Goal: Task Accomplishment & Management: Use online tool/utility

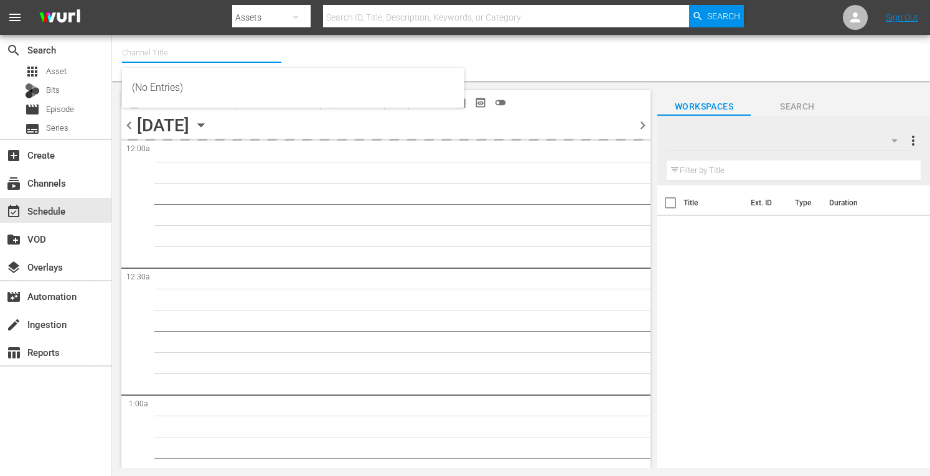
click at [167, 58] on input "text" at bounding box center [201, 53] width 159 height 30
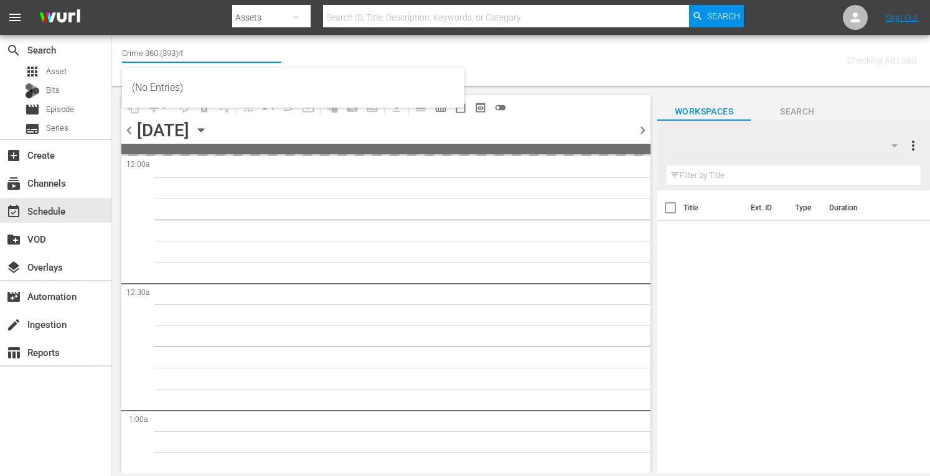
click at [192, 51] on input "Crime 360 (393)rf" at bounding box center [201, 53] width 159 height 30
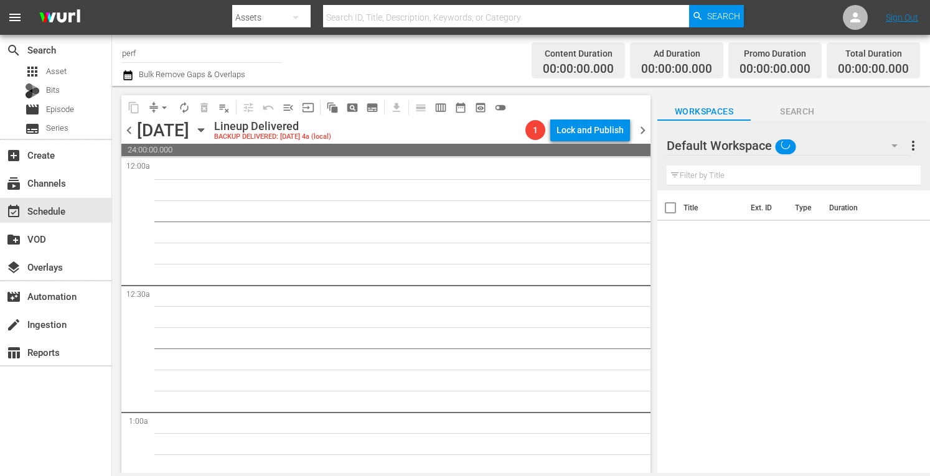
click at [149, 124] on div "[DATE]" at bounding box center [163, 130] width 52 height 21
click at [157, 57] on input "perf" at bounding box center [201, 53] width 159 height 30
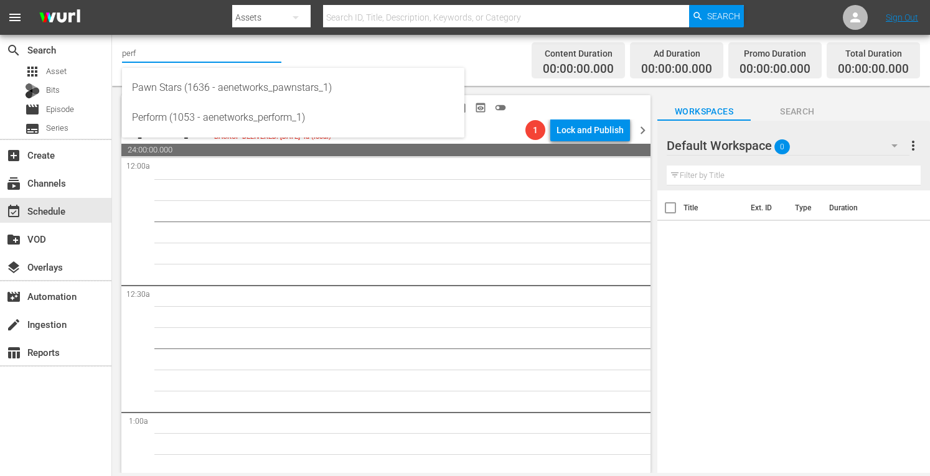
click at [149, 51] on input "perf" at bounding box center [201, 53] width 159 height 30
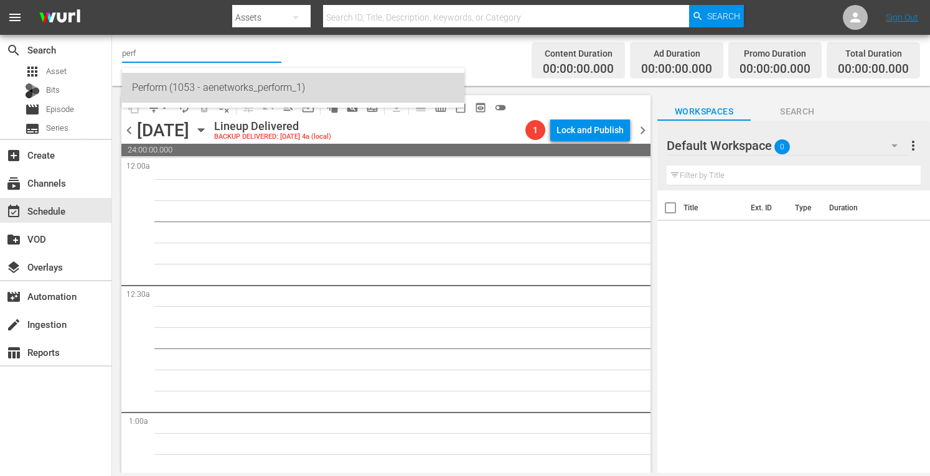
click at [146, 91] on div "Perform (1053 - aenetworks_perform_1)" at bounding box center [293, 88] width 322 height 30
type input "Perform (1053 - aenetworks_perform_1)"
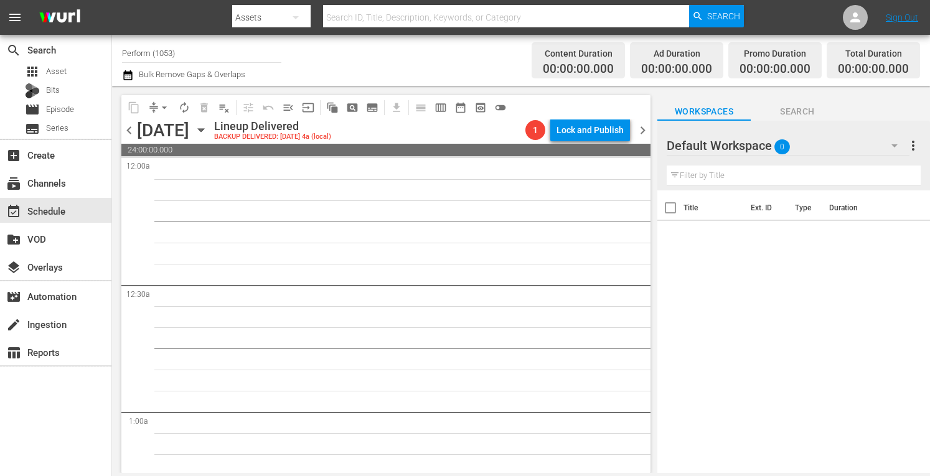
click at [211, 131] on div "[DATE] [DATE]" at bounding box center [174, 130] width 74 height 21
click at [208, 134] on icon "button" at bounding box center [201, 130] width 14 height 14
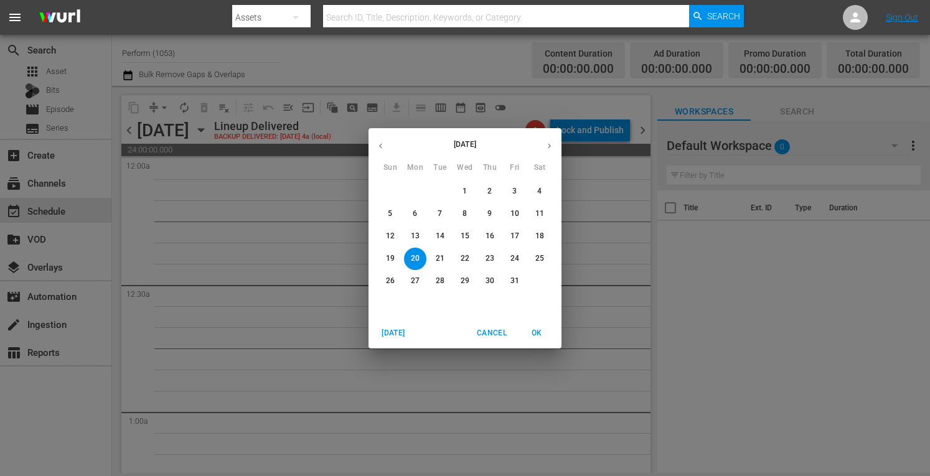
click at [383, 327] on span "[DATE]" at bounding box center [393, 333] width 30 height 13
click at [538, 240] on p "16" at bounding box center [539, 236] width 9 height 11
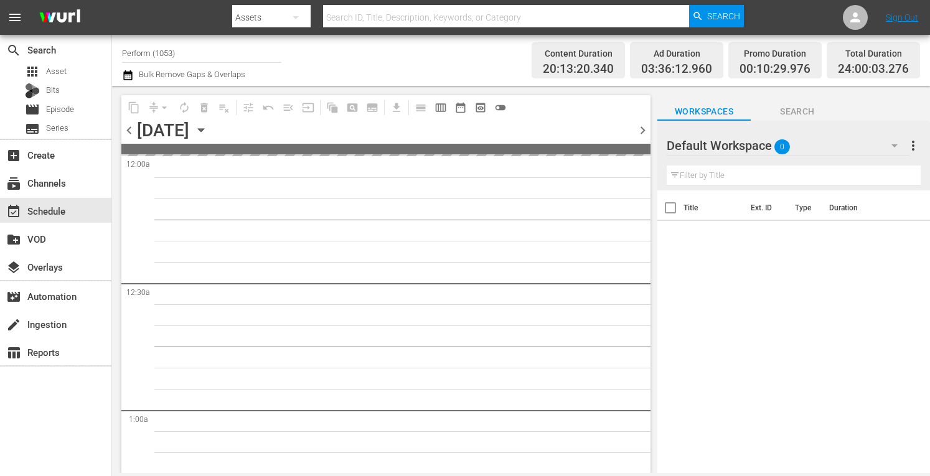
click at [208, 128] on icon "button" at bounding box center [201, 130] width 14 height 14
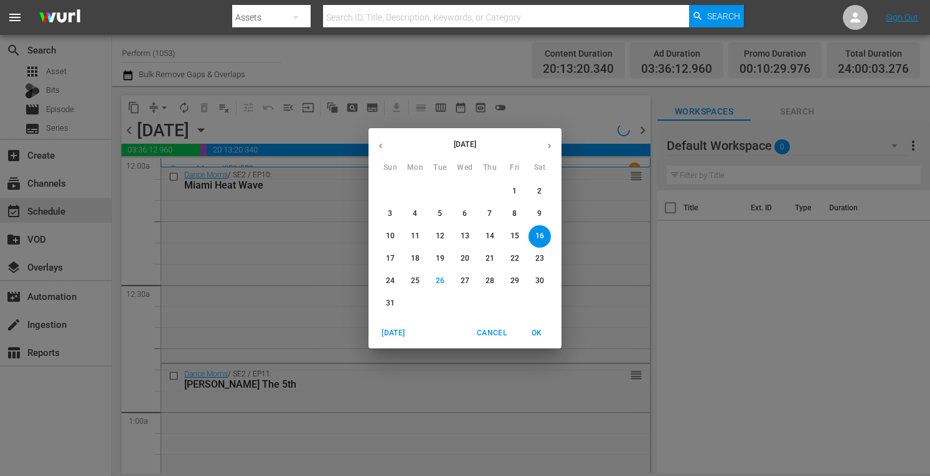
click at [556, 140] on button "button" at bounding box center [549, 146] width 24 height 24
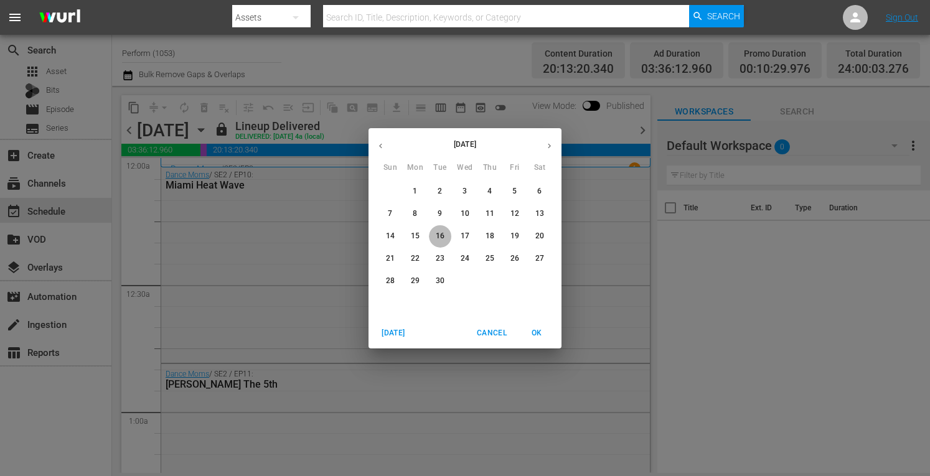
click at [437, 236] on p "16" at bounding box center [440, 236] width 9 height 11
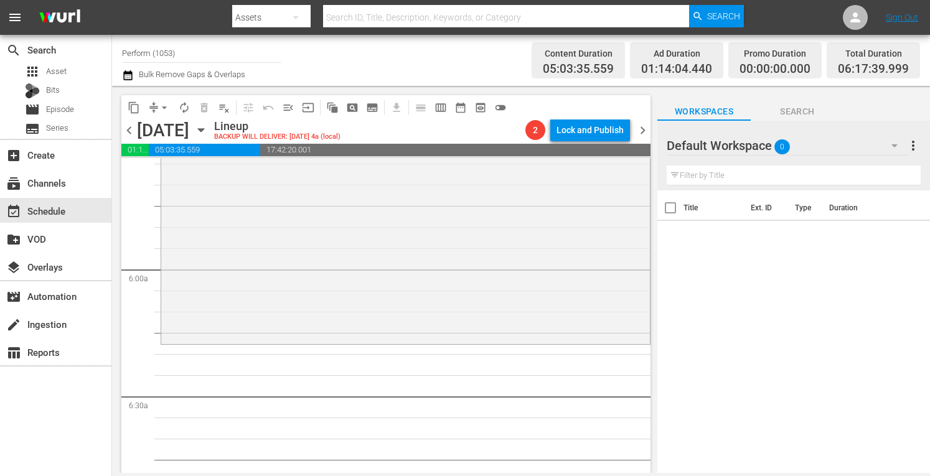
scroll to position [1412, 0]
click at [162, 106] on span "arrow_drop_down" at bounding box center [164, 107] width 12 height 12
click at [142, 136] on li "Align to Midnight" at bounding box center [164, 133] width 103 height 21
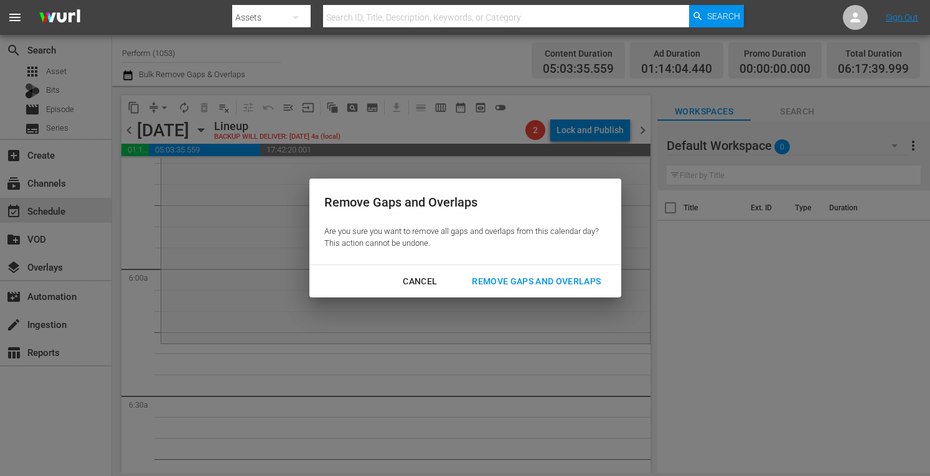
click at [529, 292] on button "Remove Gaps and Overlaps" at bounding box center [536, 281] width 159 height 23
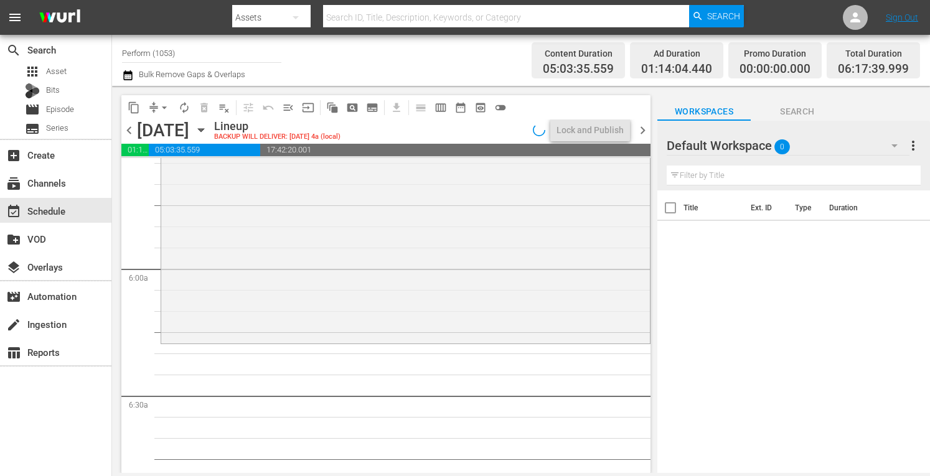
click at [529, 292] on div "Bring It! / SE4 / EP16: Battle Royale: Up in Flames! reorder" at bounding box center [405, 216] width 488 height 250
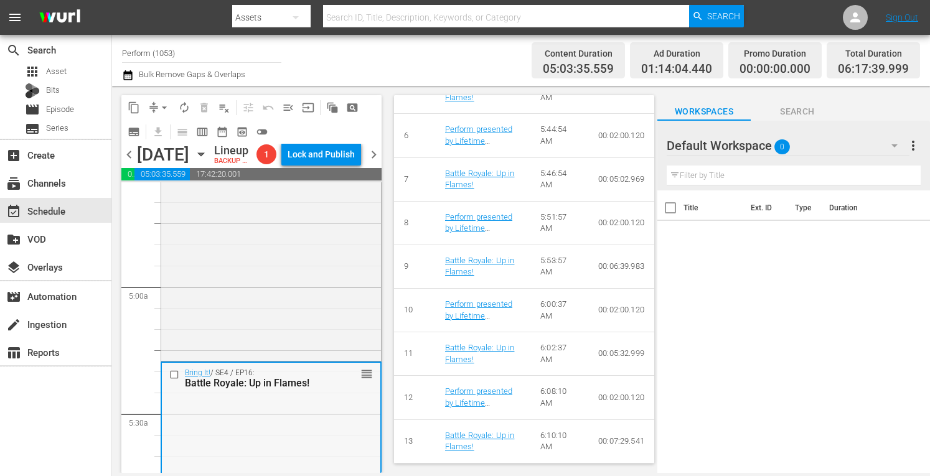
scroll to position [1161, 0]
click at [266, 343] on div "Bring It! / SE4 / EP15: Deliver Us From [PERSON_NAME] reorder" at bounding box center [271, 255] width 220 height 215
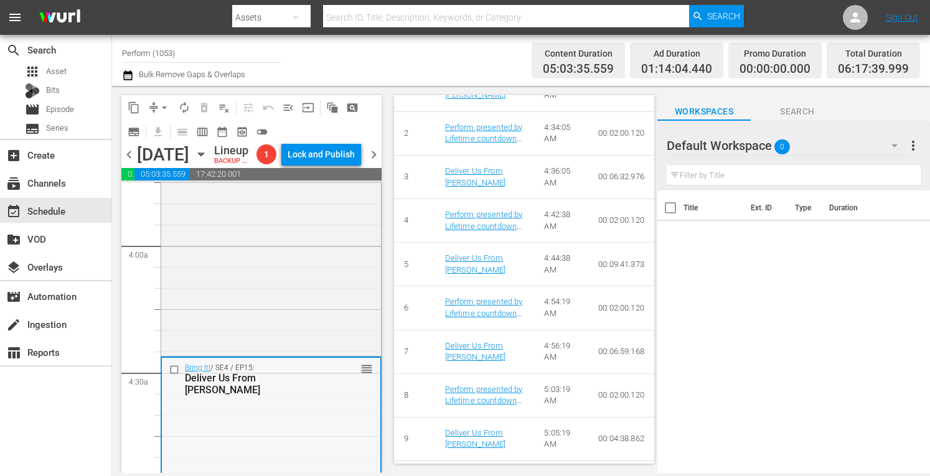
scroll to position [948, 0]
click at [179, 57] on input "Perform (1053)" at bounding box center [201, 53] width 159 height 30
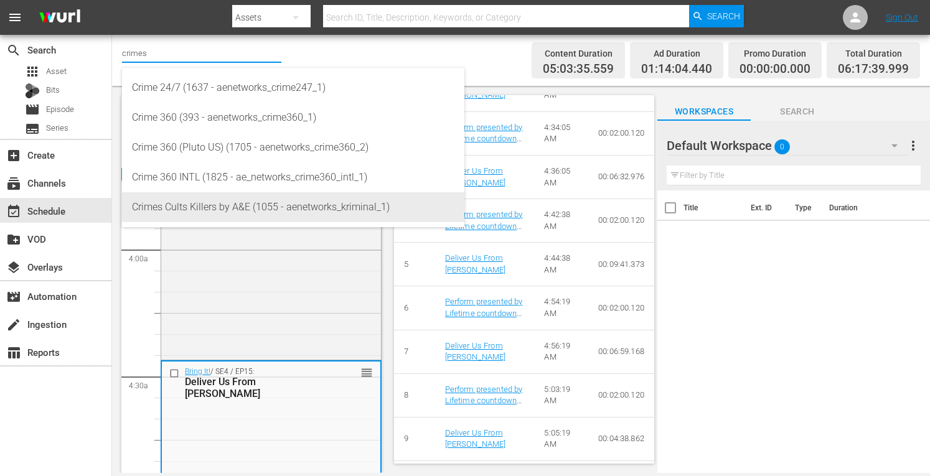
click at [183, 203] on div "Crimes Cults Killers by A&E (1055 - aenetworks_kriminal_1)" at bounding box center [293, 207] width 322 height 30
type input "Crimes Cults Killers by A&E (1055 - aenetworks_kriminal_1)"
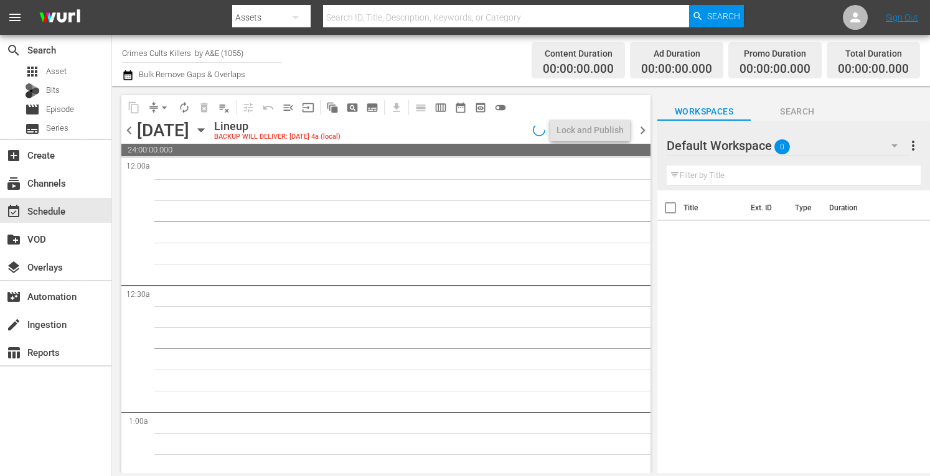
click at [200, 50] on input "Crimes Cults Killers by A&E (1055)" at bounding box center [201, 53] width 159 height 30
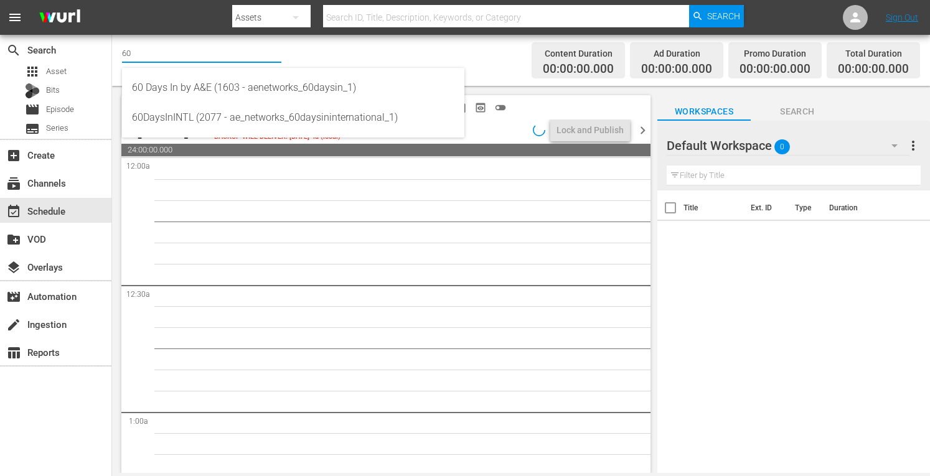
type input "60"
